Goal: Task Accomplishment & Management: Complete application form

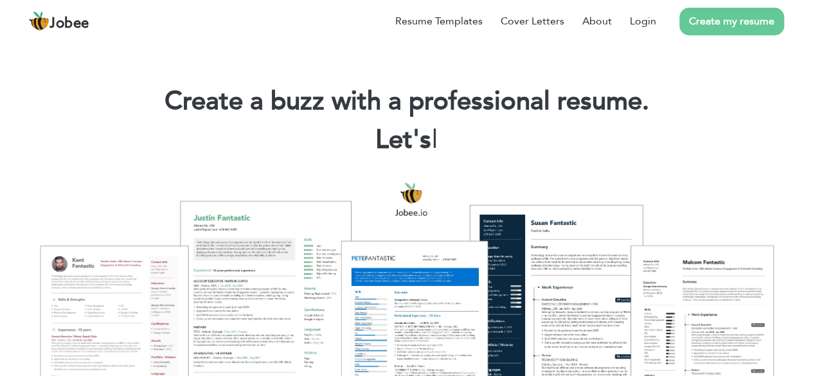
click at [771, 17] on link "Create my resume" at bounding box center [732, 22] width 105 height 28
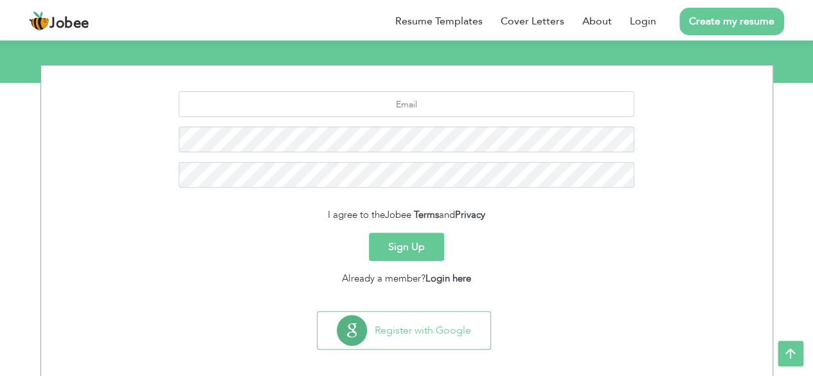
scroll to position [157, 0]
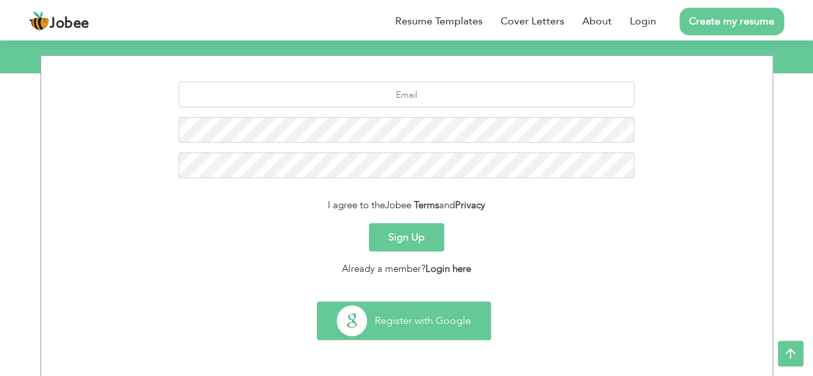
click at [417, 334] on button "Register with Google" at bounding box center [404, 320] width 173 height 37
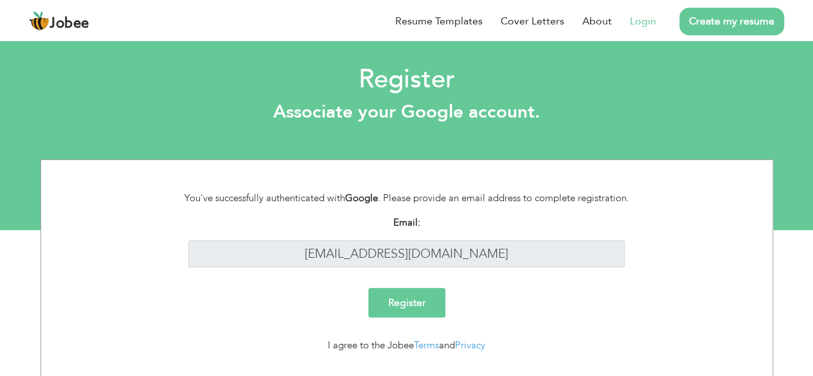
scroll to position [28, 0]
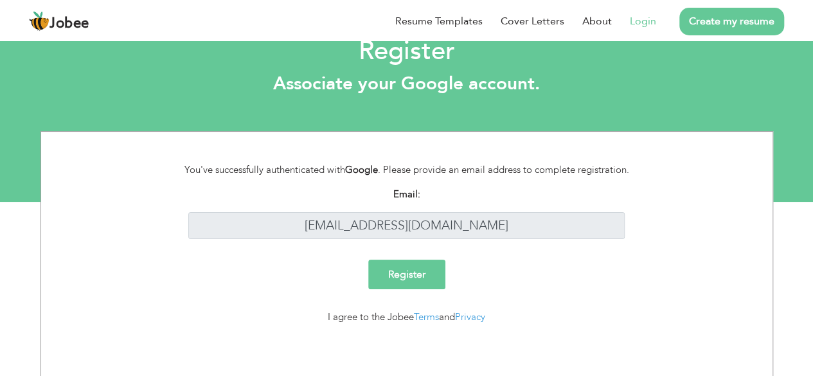
click at [410, 264] on input "Register" at bounding box center [406, 275] width 77 height 30
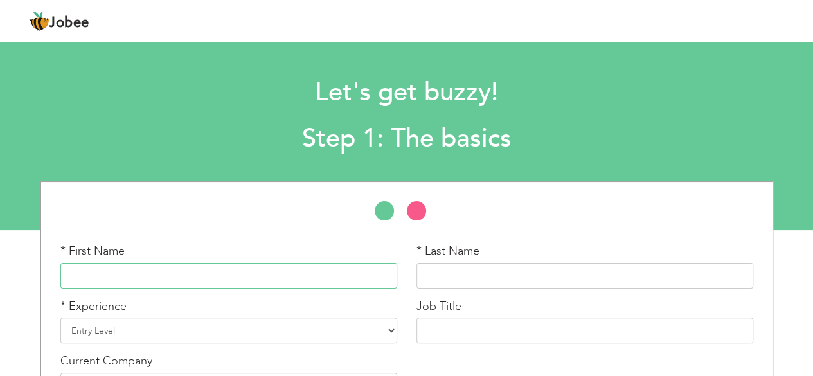
click at [184, 269] on input "text" at bounding box center [228, 276] width 337 height 26
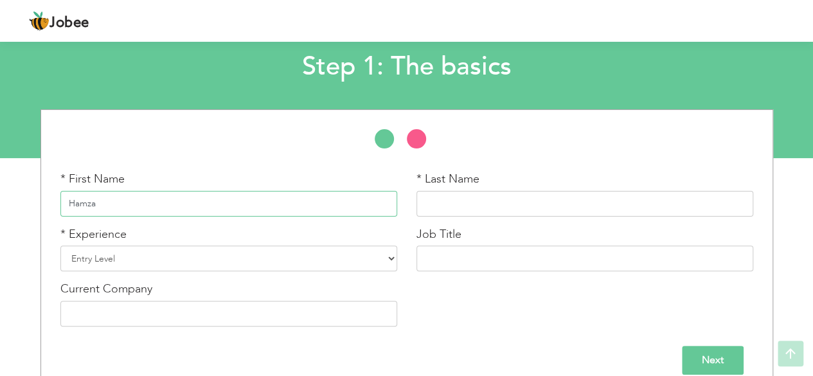
scroll to position [82, 0]
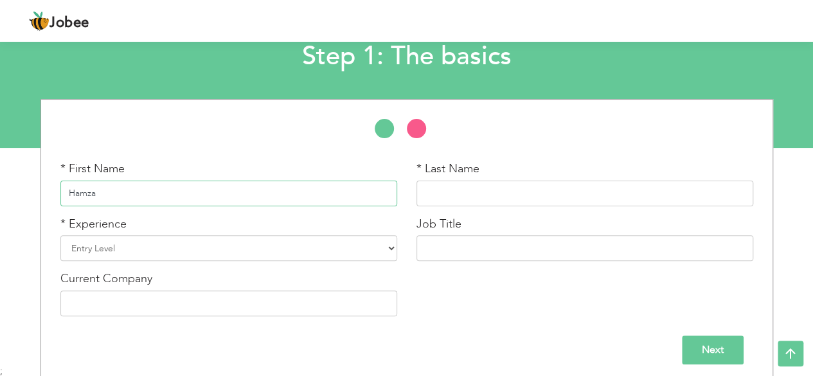
type input "Hamza"
click at [486, 203] on input "text" at bounding box center [585, 194] width 337 height 26
type input "[PERSON_NAME]"
click at [203, 257] on select "Entry Level Less than 1 Year 1 Year 2 Years 3 Years 4 Years 5 Years 6 Years 7 Y…" at bounding box center [228, 248] width 337 height 26
select select "4"
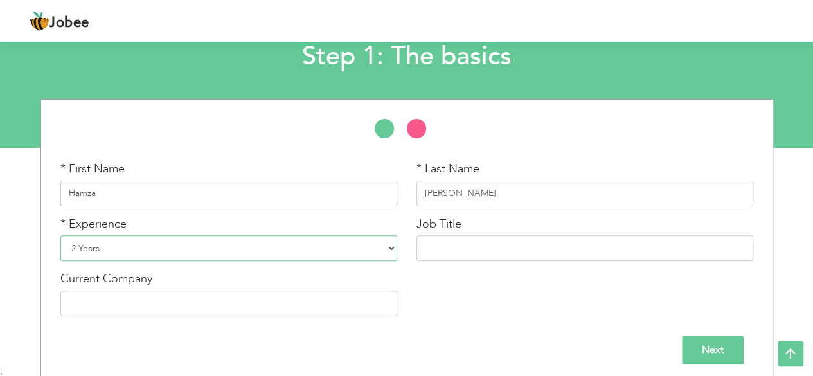
click at [60, 235] on select "Entry Level Less than 1 Year 1 Year 2 Years 3 Years 4 Years 5 Years 6 Years 7 Y…" at bounding box center [228, 248] width 337 height 26
click at [432, 242] on input "text" at bounding box center [585, 248] width 337 height 26
type input "DevOps Engineer"
click at [270, 304] on input "text" at bounding box center [228, 304] width 337 height 26
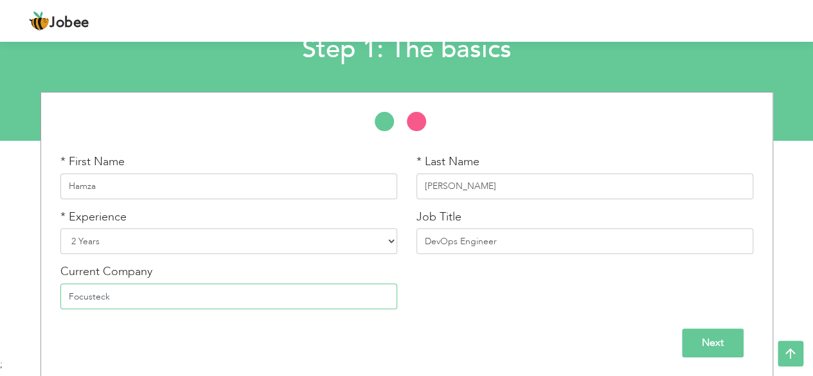
type input "Focusteck"
click at [707, 339] on input "Next" at bounding box center [713, 343] width 62 height 29
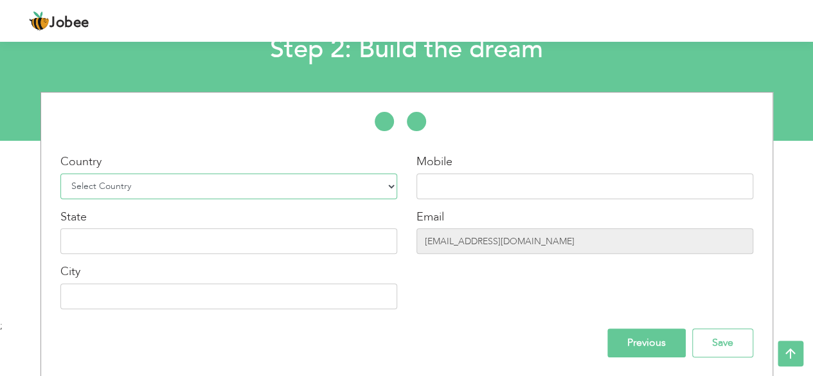
click at [208, 177] on select "Select Country Afghanistan Albania Algeria American Samoa Andorra Angola Anguil…" at bounding box center [228, 187] width 337 height 26
select select "166"
click at [60, 174] on select "Select Country Afghanistan Albania Algeria American Samoa Andorra Angola Anguil…" at bounding box center [228, 187] width 337 height 26
click at [441, 182] on input "text" at bounding box center [585, 187] width 337 height 26
type input "03124065777"
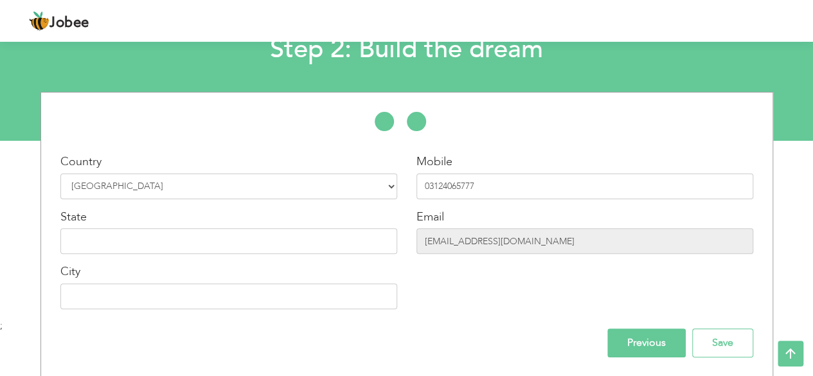
type input "Lahore"
click at [154, 241] on input "text" at bounding box center [228, 241] width 337 height 26
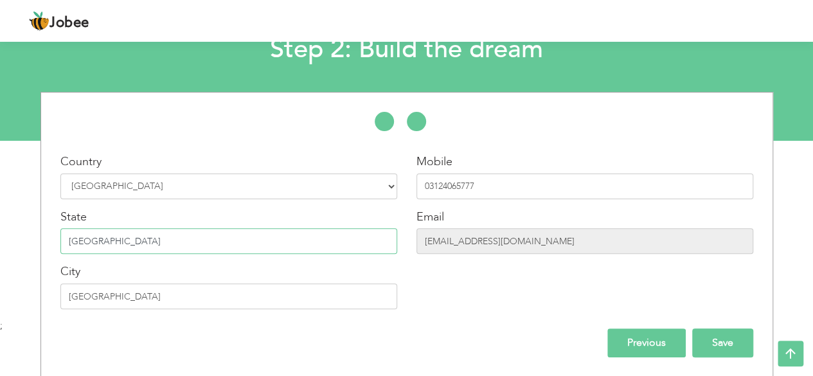
type input "Punjab"
click at [701, 334] on input "Save" at bounding box center [722, 343] width 61 height 29
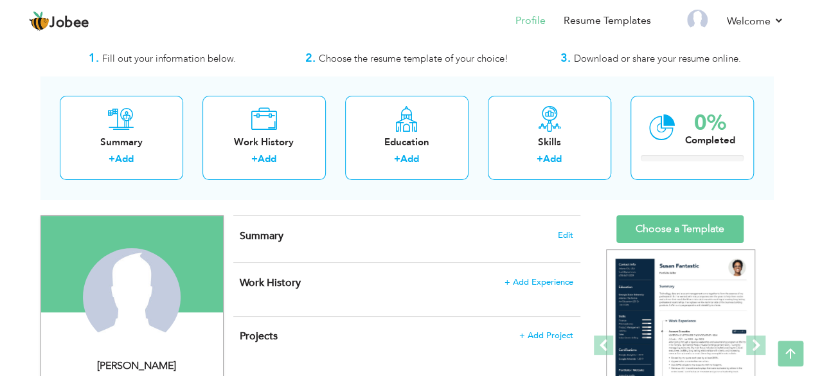
scroll to position [24, 0]
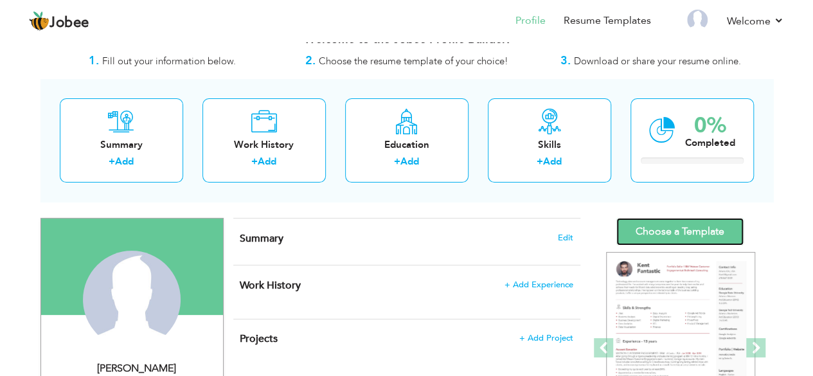
click at [669, 226] on link "Choose a Template" at bounding box center [680, 232] width 127 height 28
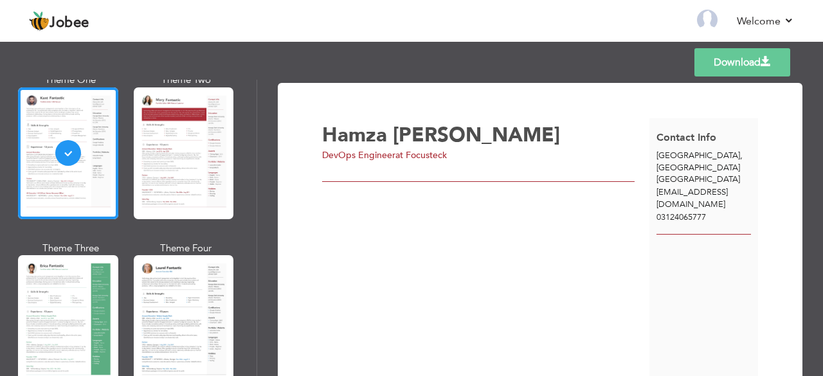
scroll to position [107, 0]
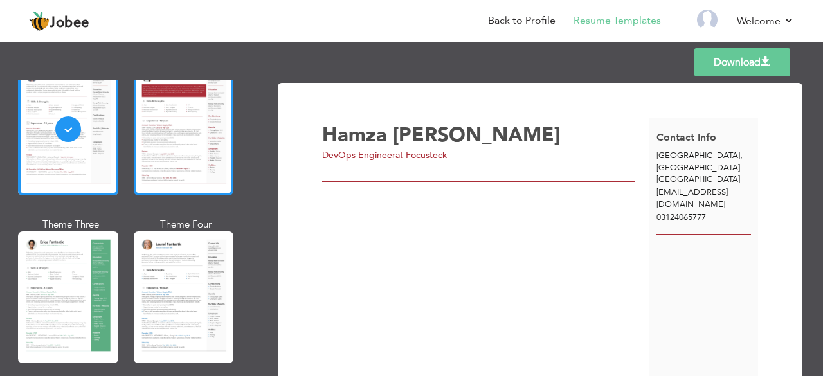
click at [190, 156] on div at bounding box center [184, 130] width 100 height 132
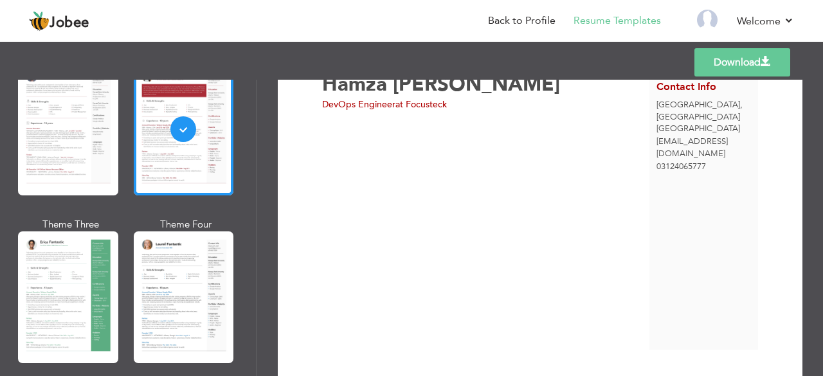
scroll to position [51, 0]
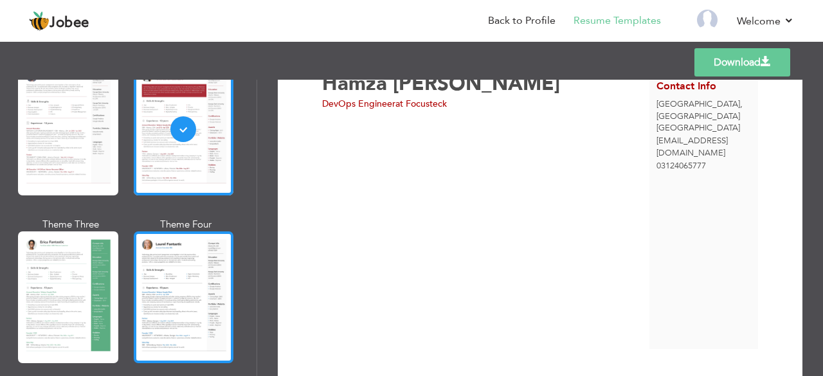
click at [190, 278] on div at bounding box center [184, 297] width 100 height 132
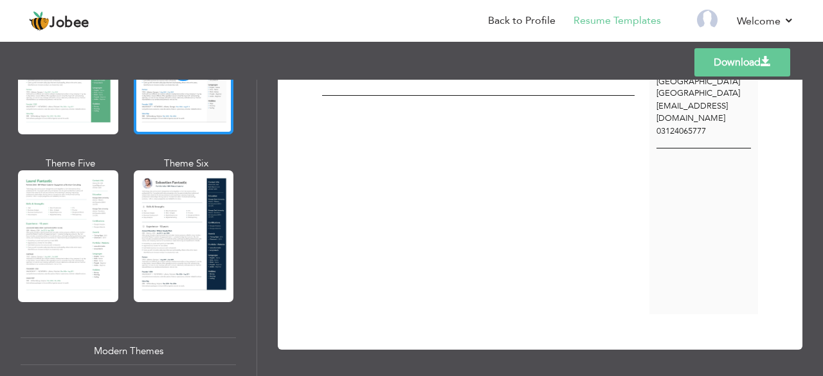
scroll to position [333, 0]
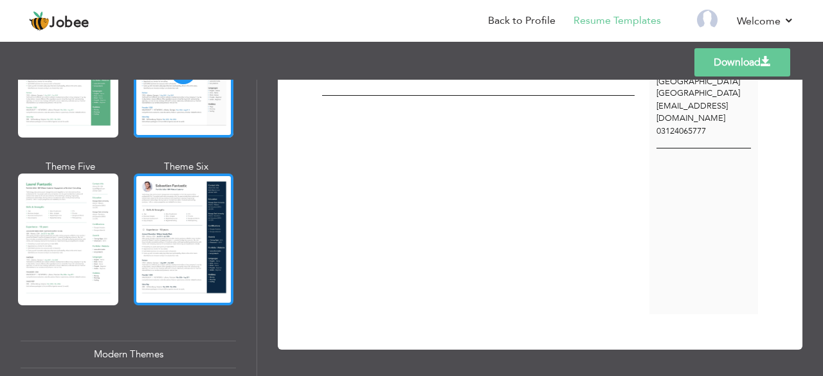
click at [165, 215] on div at bounding box center [184, 240] width 100 height 132
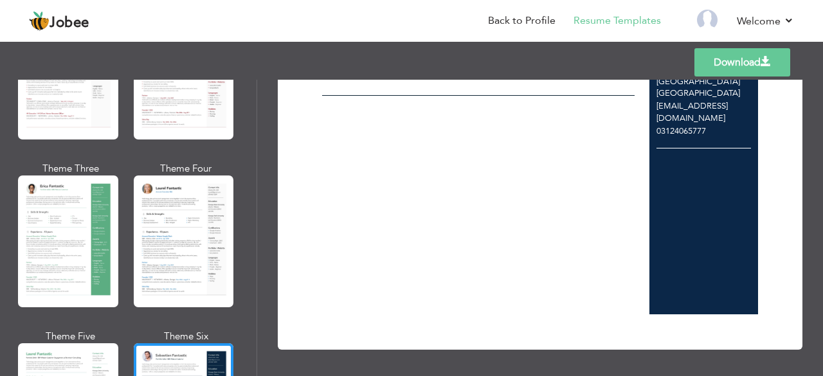
scroll to position [0, 0]
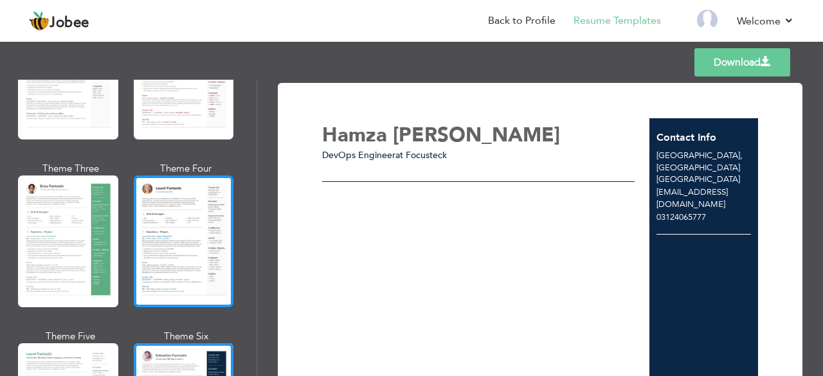
click at [199, 220] on div at bounding box center [184, 242] width 100 height 132
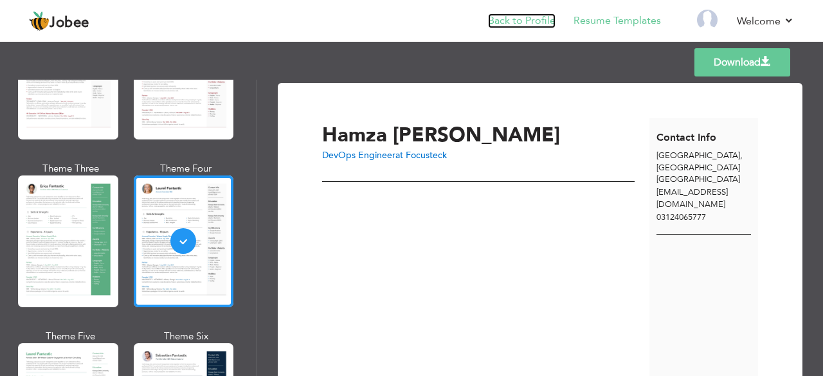
click at [523, 19] on link "Back to Profile" at bounding box center [522, 21] width 68 height 15
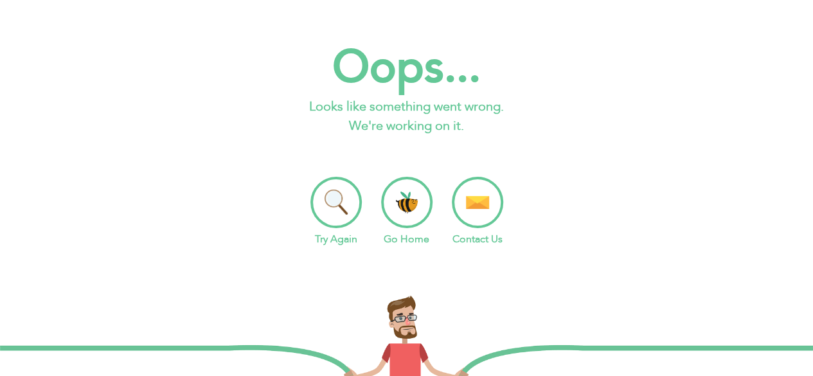
click at [406, 197] on li "Go Home" at bounding box center [406, 212] width 51 height 70
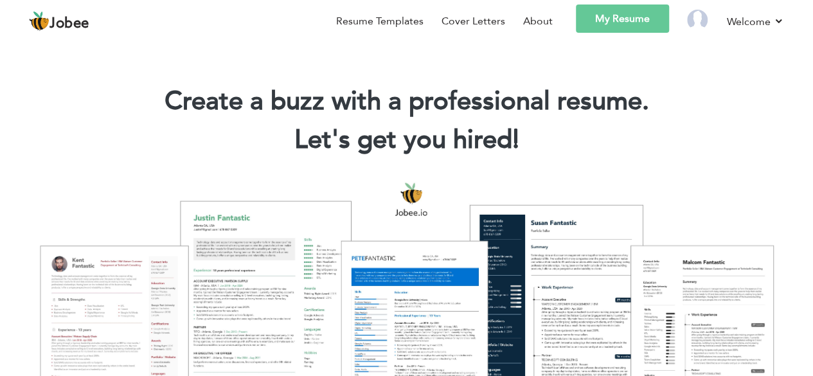
click at [617, 27] on link "My Resume" at bounding box center [622, 19] width 93 height 28
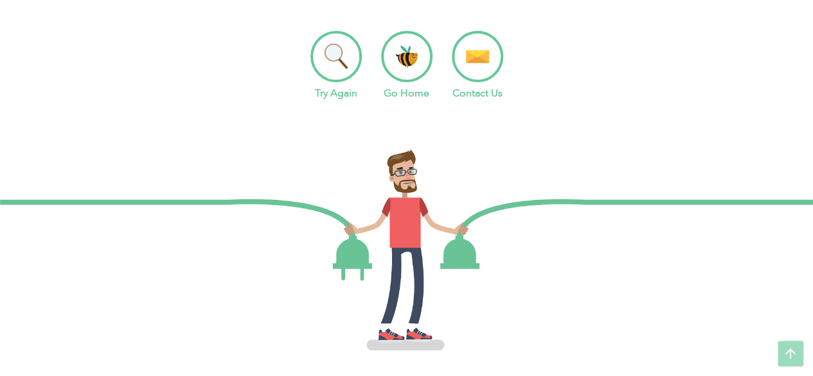
scroll to position [166, 0]
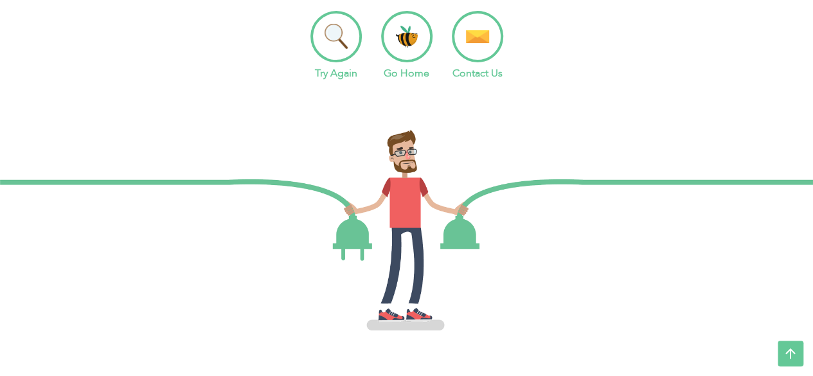
click at [324, 48] on li "Try Again" at bounding box center [336, 46] width 51 height 70
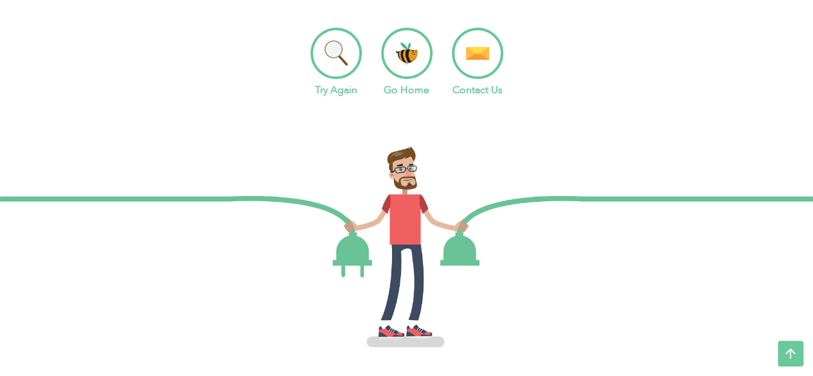
scroll to position [166, 0]
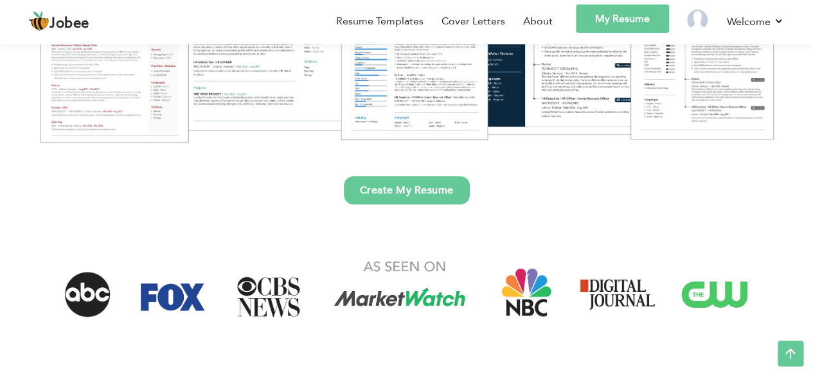
scroll to position [293, 0]
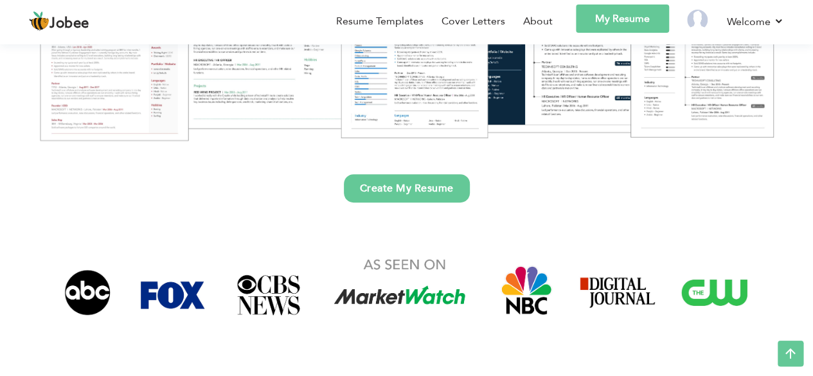
click at [410, 187] on link "Create My Resume" at bounding box center [407, 188] width 126 height 28
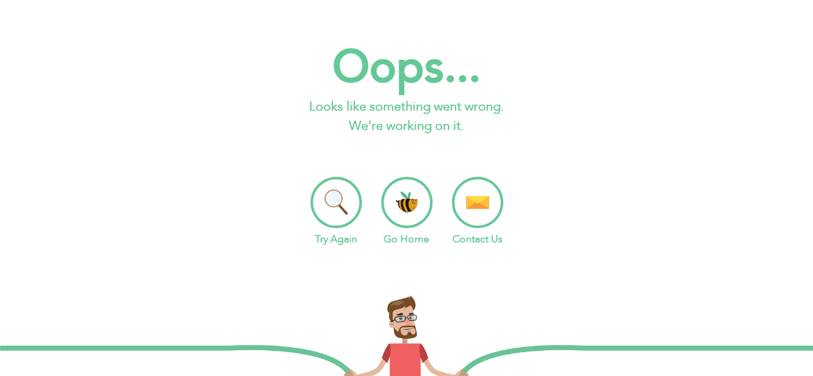
click at [492, 198] on li "Contact Us" at bounding box center [477, 212] width 51 height 70
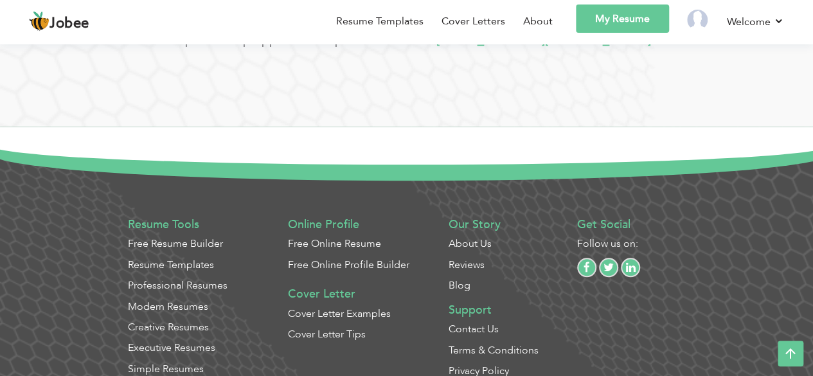
scroll to position [585, 0]
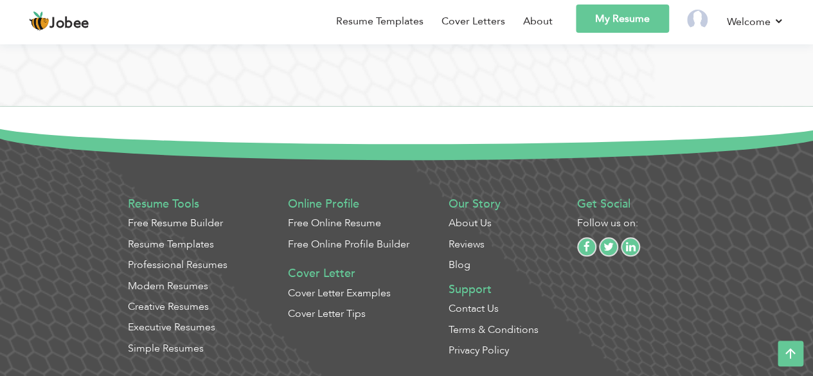
click at [622, 17] on link "My Resume" at bounding box center [622, 19] width 93 height 28
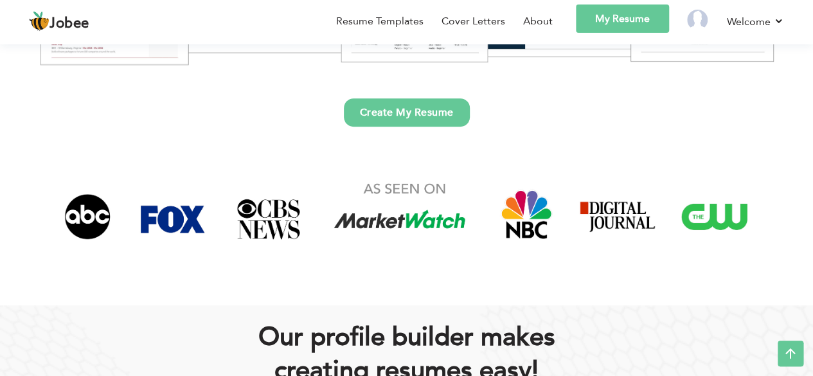
scroll to position [370, 0]
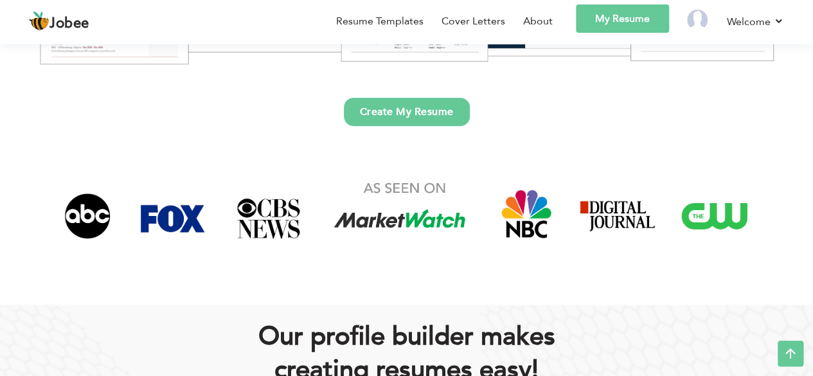
click at [397, 115] on link "Create My Resume" at bounding box center [407, 112] width 126 height 28
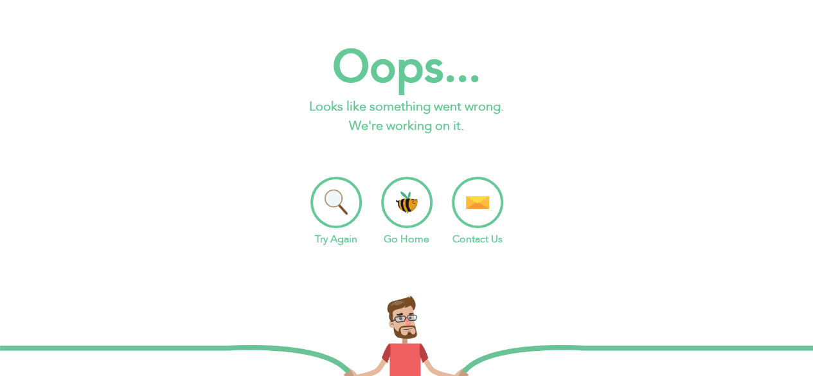
click at [284, 134] on p "Looks like something went wrong. We're working on it." at bounding box center [406, 116] width 813 height 39
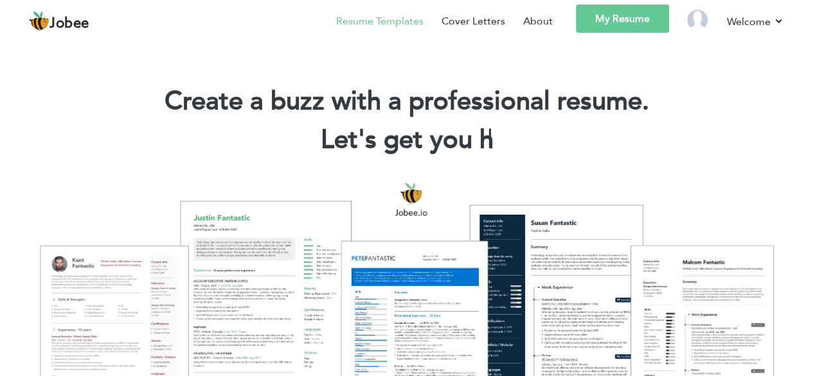
click at [391, 19] on link "Resume Templates" at bounding box center [379, 21] width 87 height 15
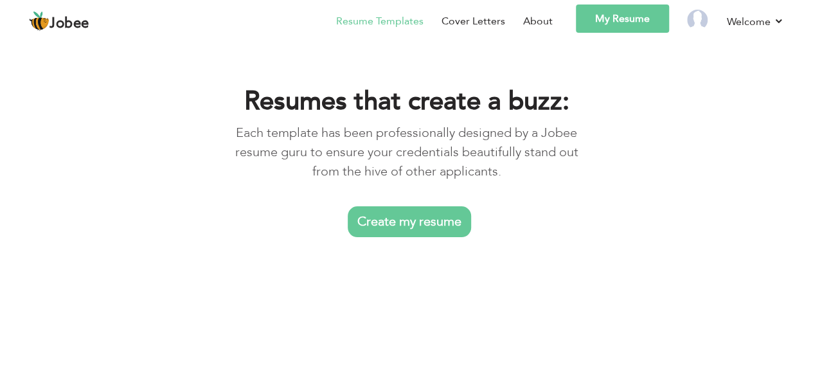
click at [464, 19] on link "Cover Letters" at bounding box center [474, 21] width 64 height 15
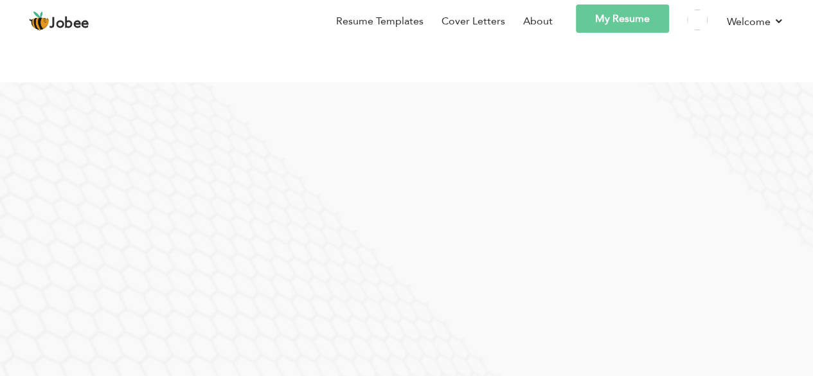
scroll to position [104, 0]
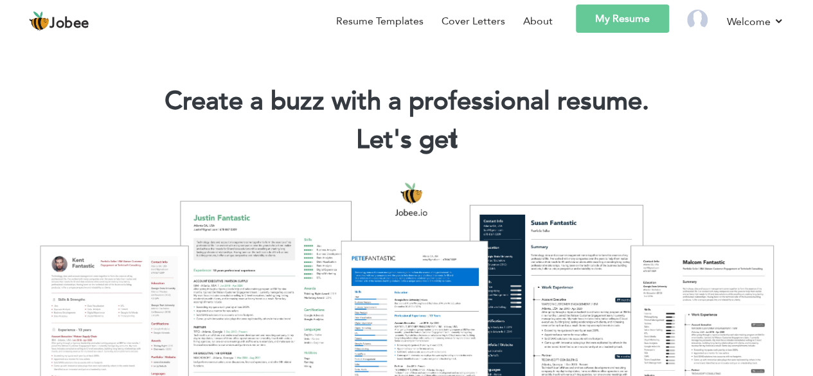
click at [640, 14] on link "My Resume" at bounding box center [622, 19] width 93 height 28
